Goal: Task Accomplishment & Management: Use online tool/utility

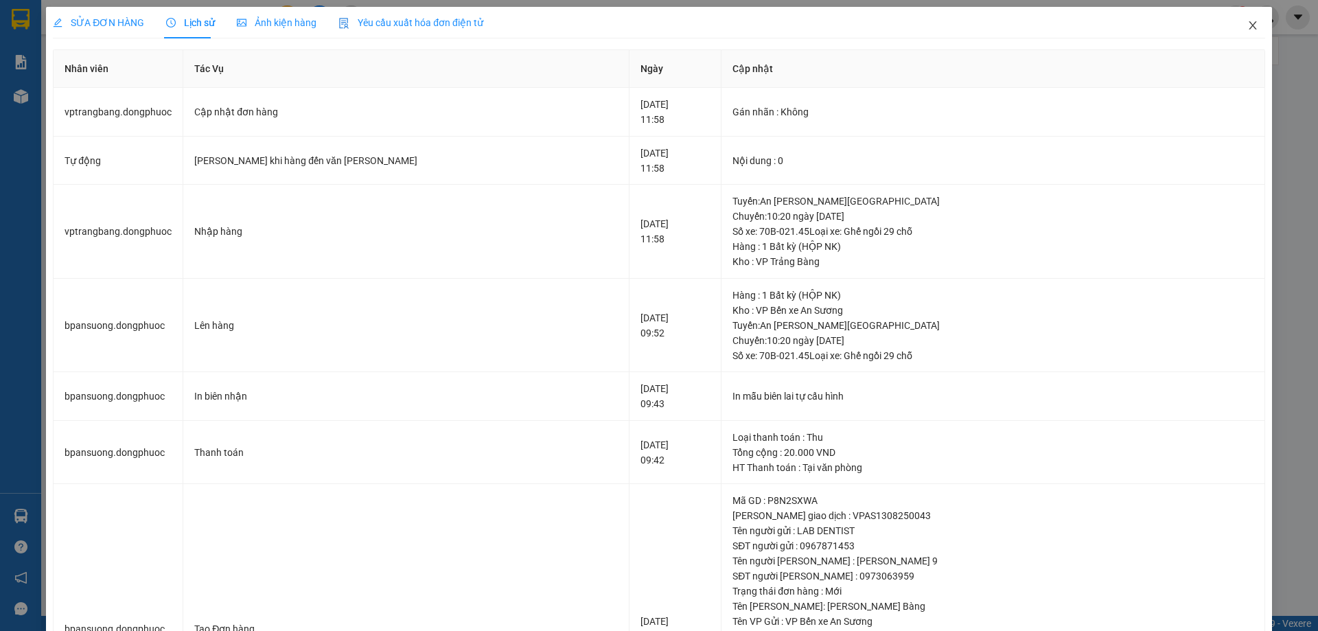
click at [1247, 28] on icon "close" at bounding box center [1252, 25] width 11 height 11
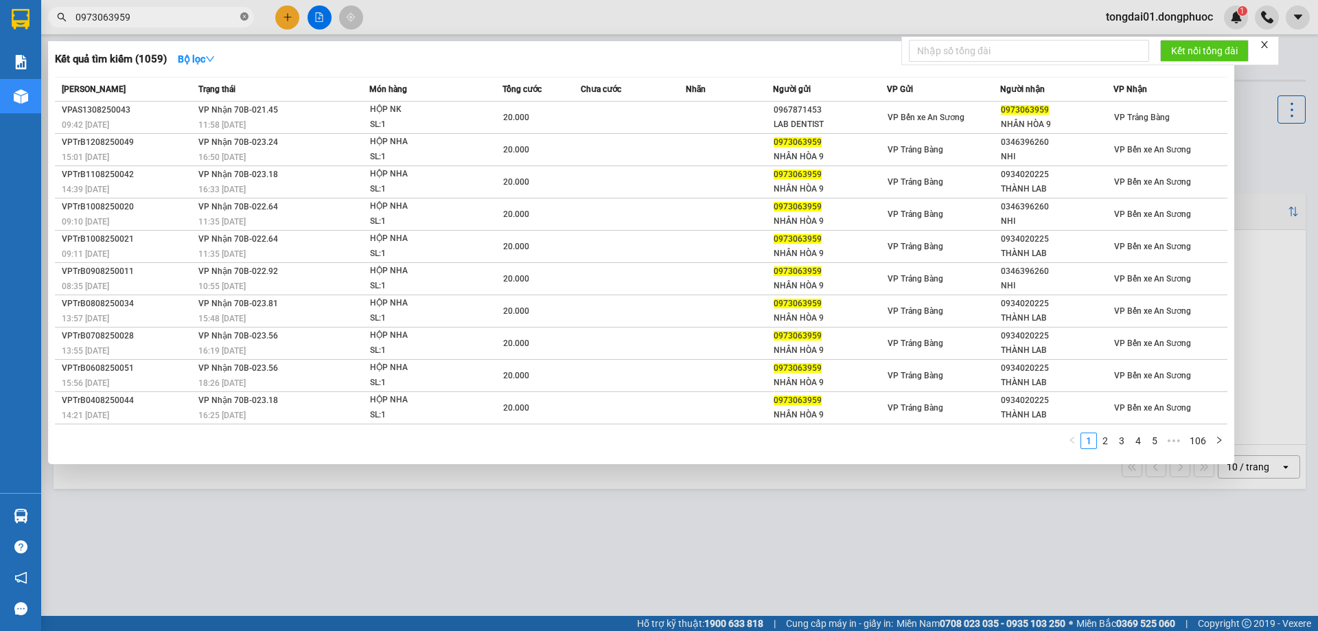
click at [246, 18] on icon "close-circle" at bounding box center [244, 16] width 8 height 8
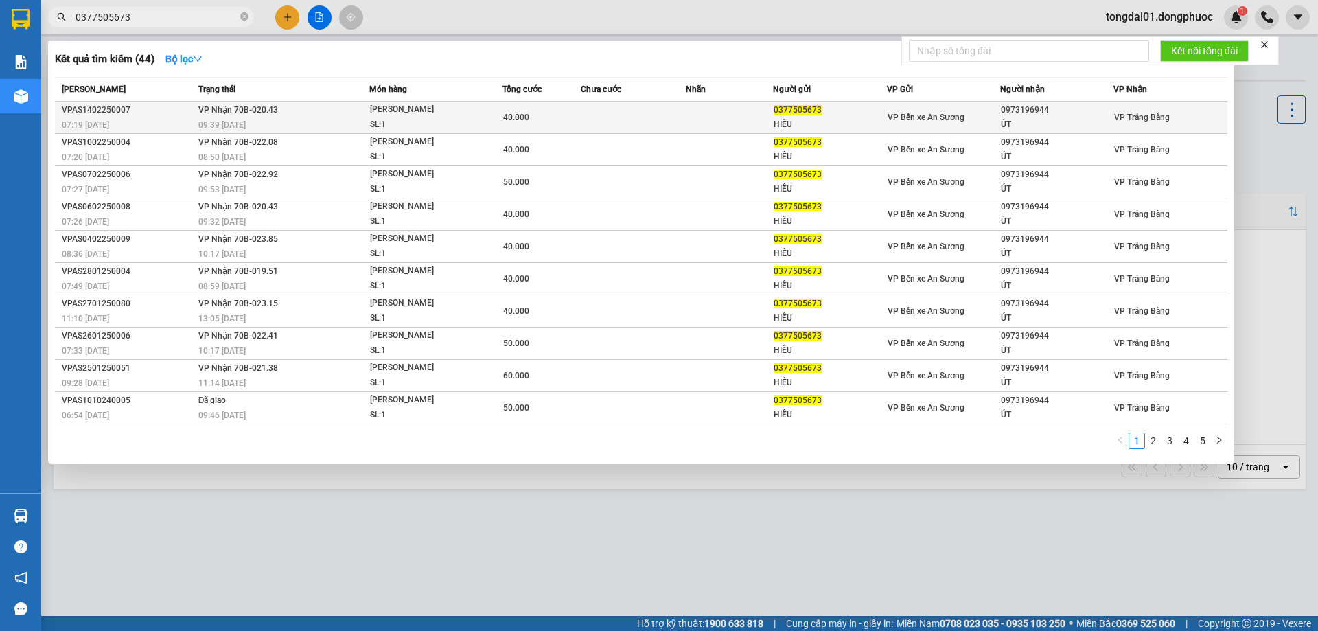
type input "0377505673"
click at [214, 114] on span "[PERSON_NAME] 70B-020.43" at bounding box center [238, 110] width 80 height 10
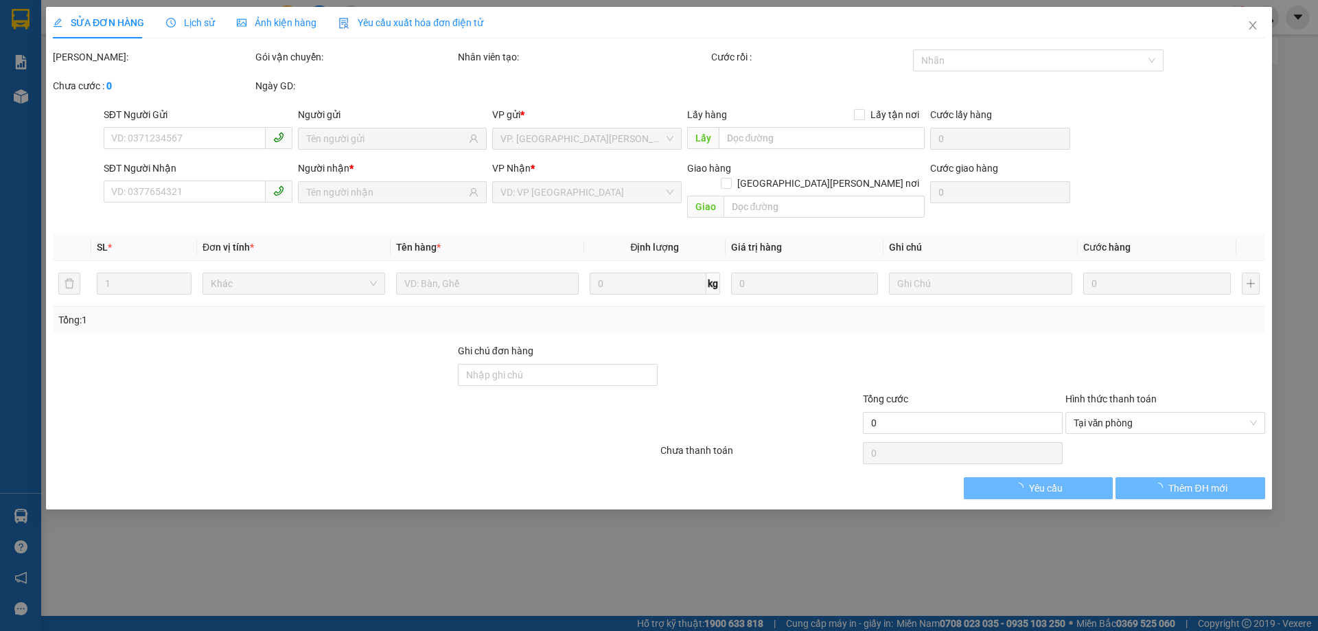
type input "0377505673"
type input "HIẾU"
type input "0973196944"
type input "ÚT"
type input "40.000"
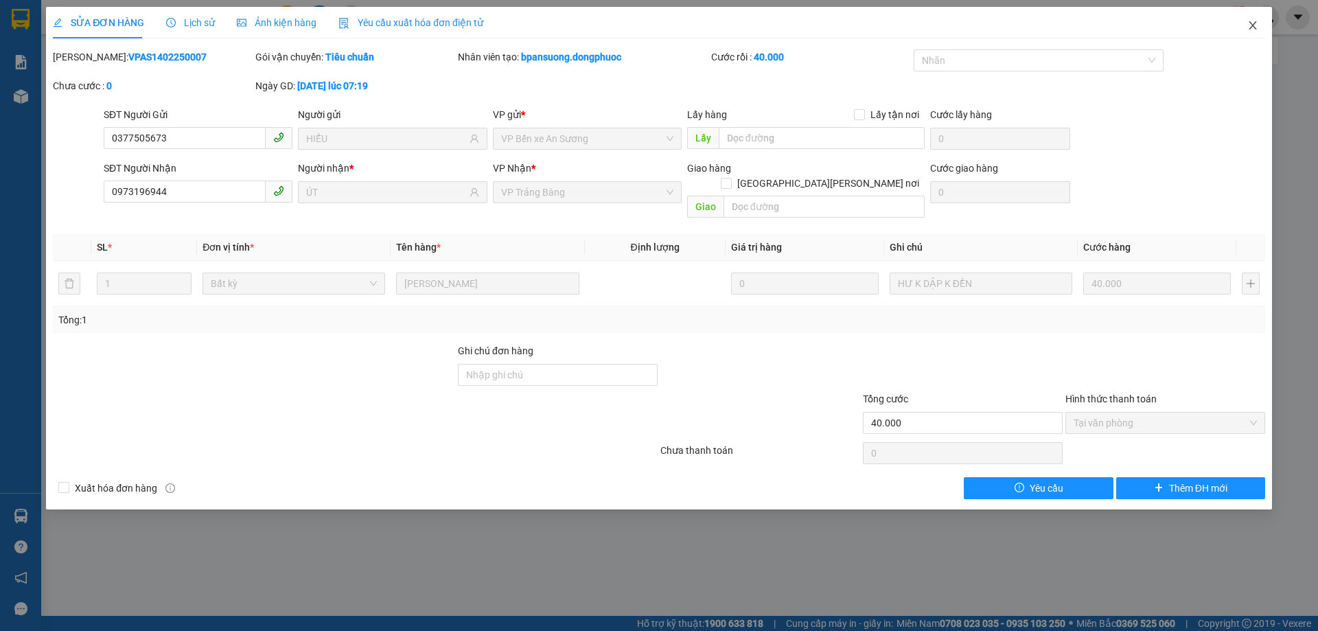
click at [1263, 25] on span "Close" at bounding box center [1252, 26] width 38 height 38
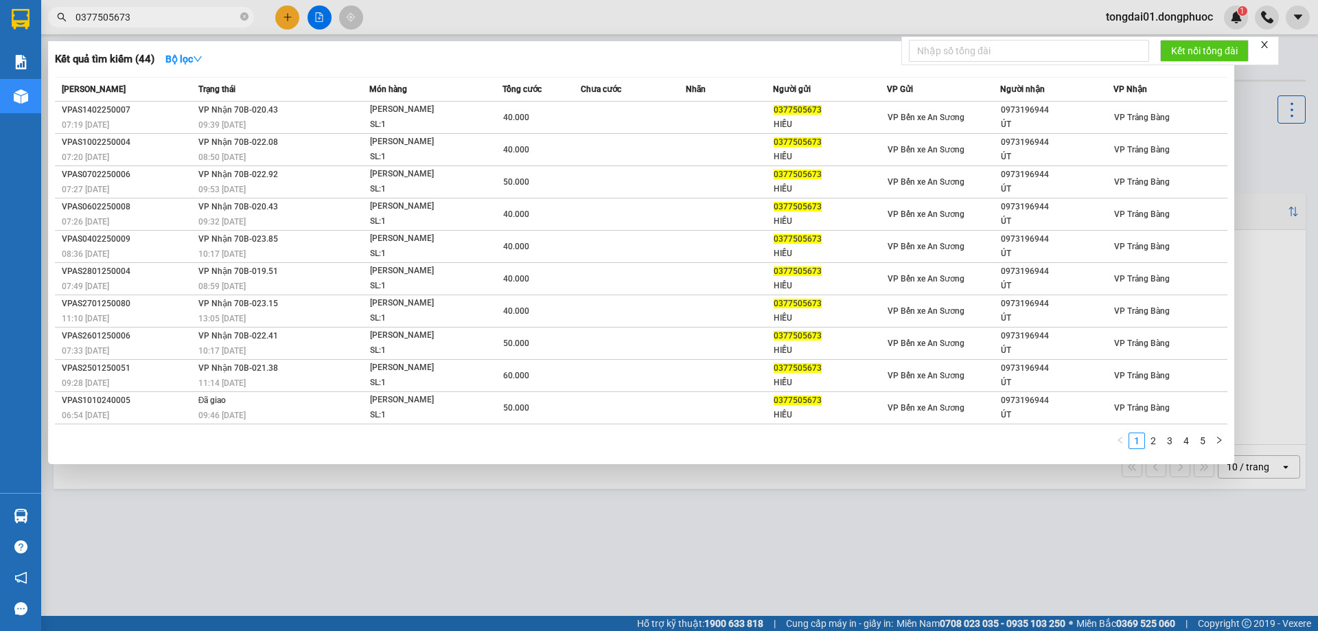
click at [150, 14] on input "0377505673" at bounding box center [156, 17] width 162 height 15
click at [240, 21] on icon "close-circle" at bounding box center [244, 16] width 8 height 8
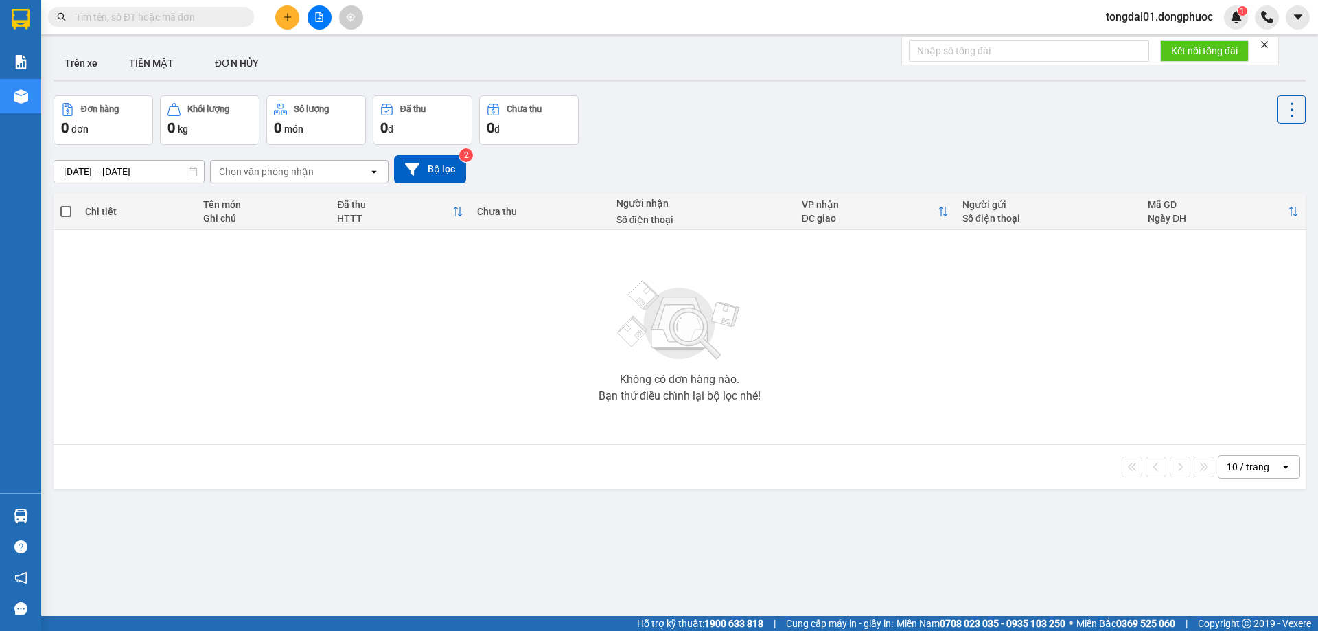
click at [177, 23] on input "text" at bounding box center [156, 17] width 162 height 15
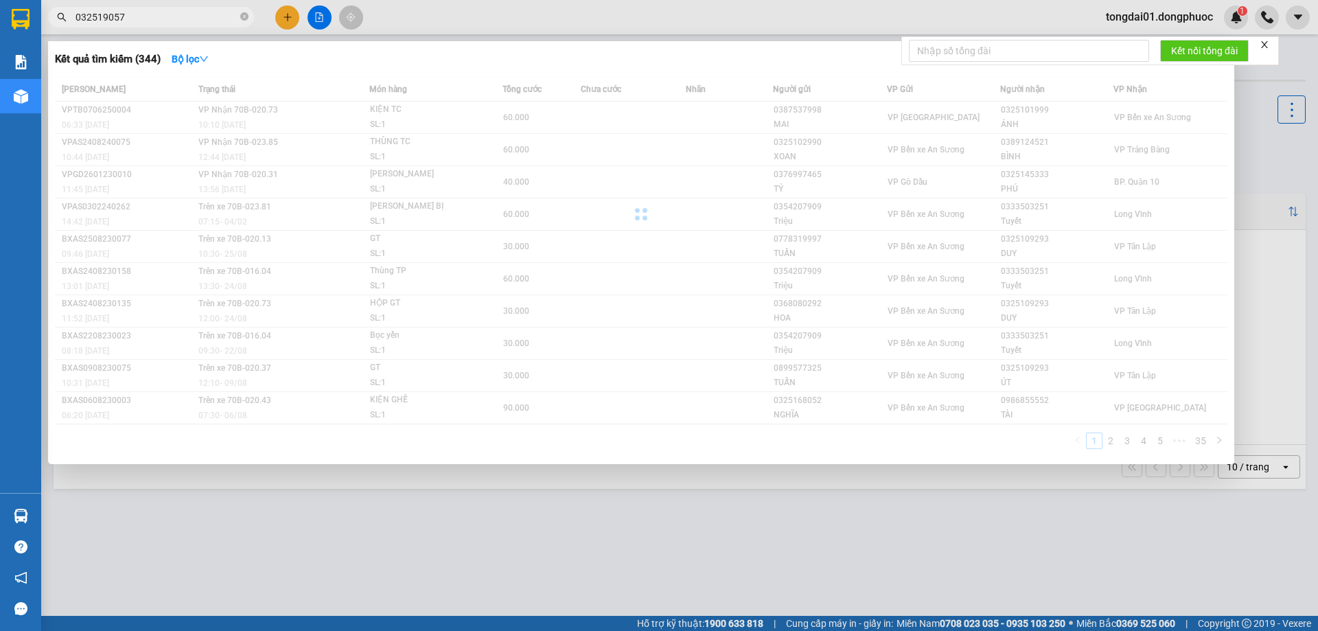
type input "0325190570"
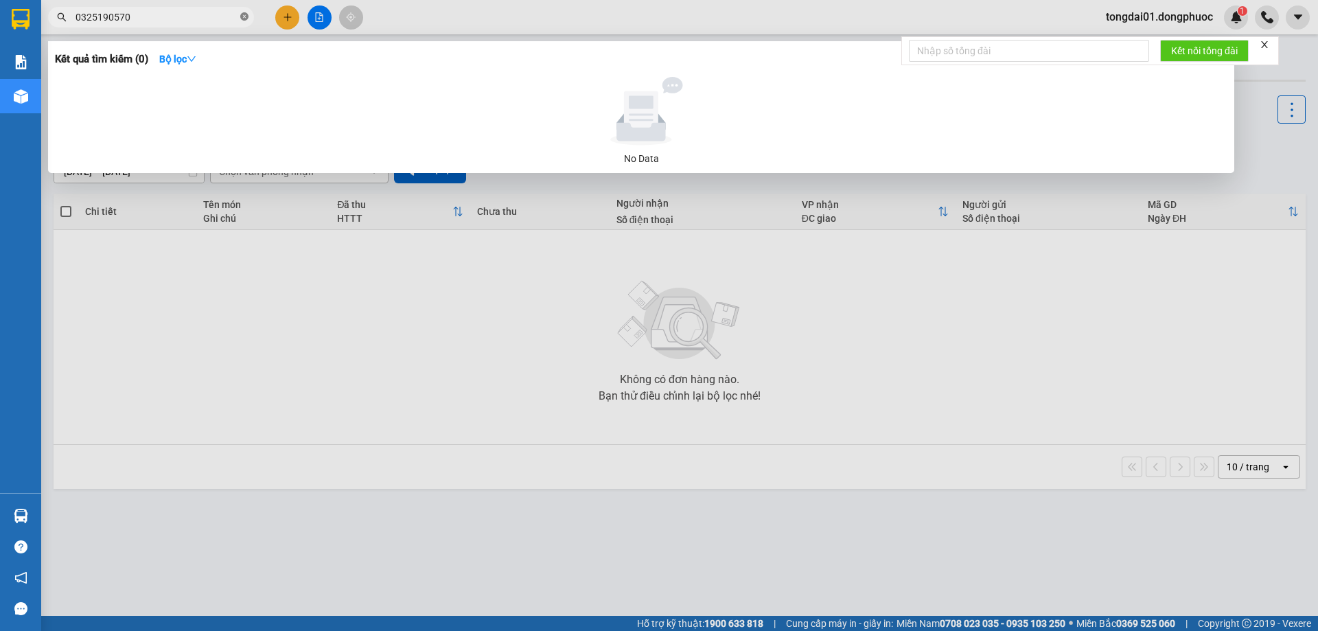
click at [240, 19] on icon "close-circle" at bounding box center [244, 16] width 8 height 8
